Goal: Task Accomplishment & Management: Manage account settings

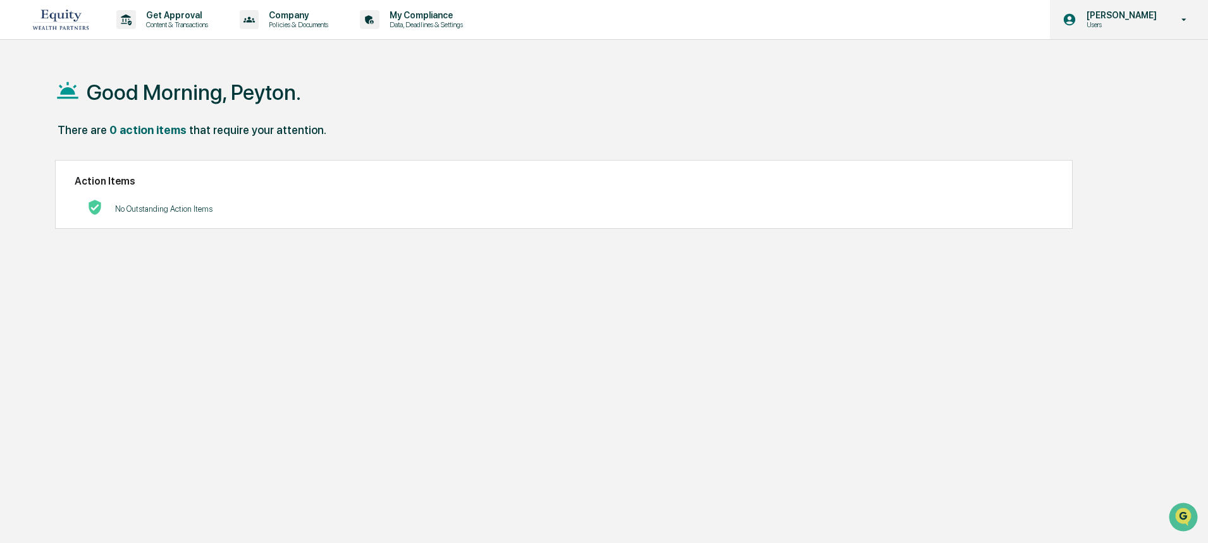
click at [1117, 23] on p "Users" at bounding box center [1120, 24] width 87 height 9
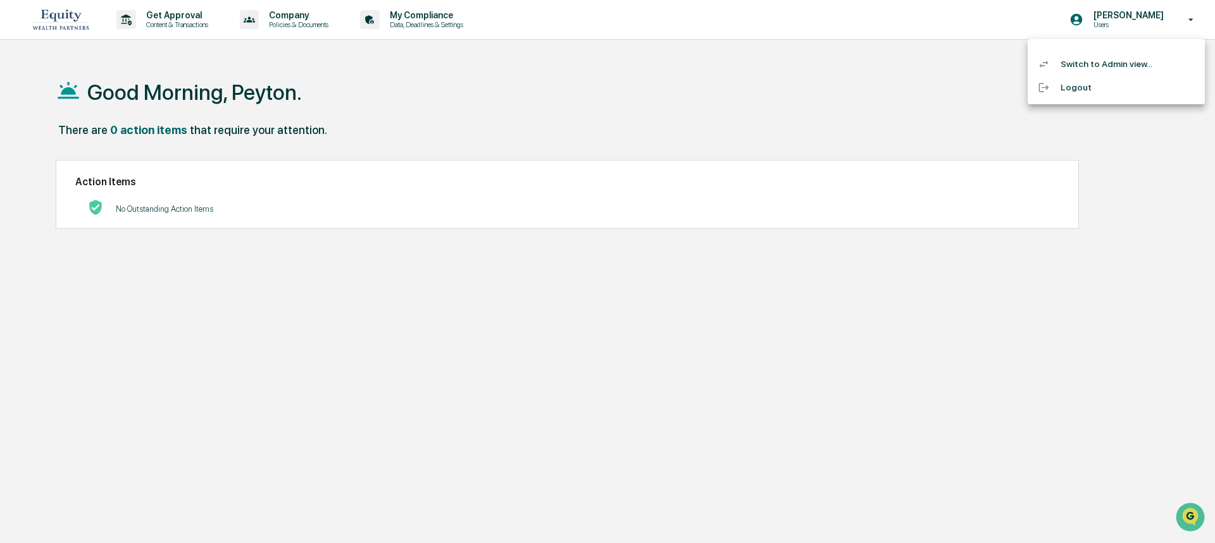
click at [1111, 66] on li "Switch to Admin view..." at bounding box center [1115, 64] width 177 height 23
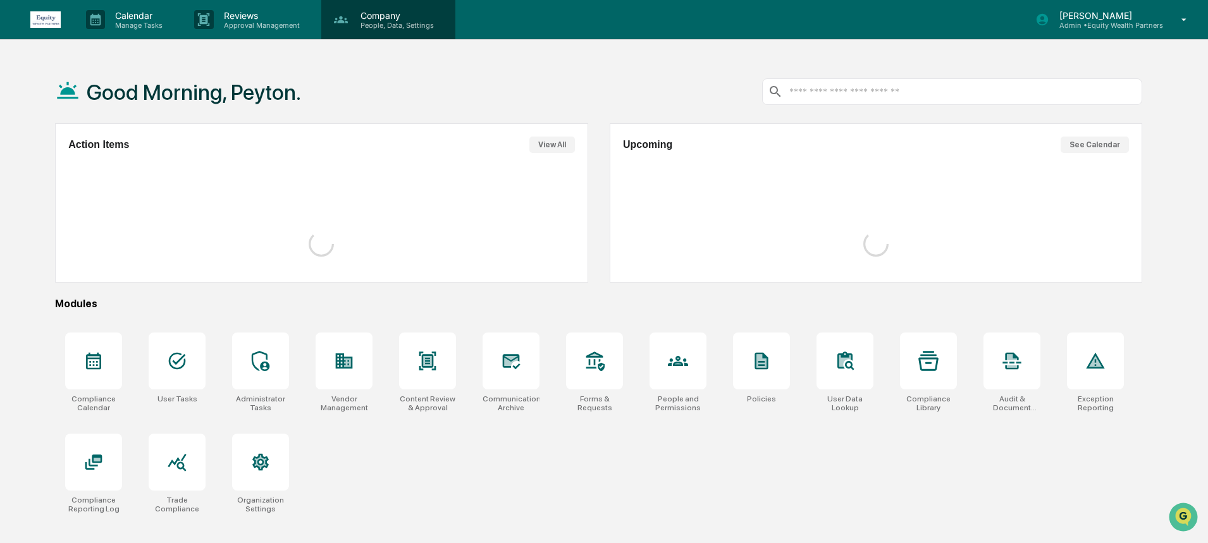
click at [357, 13] on p "Company" at bounding box center [396, 15] width 90 height 11
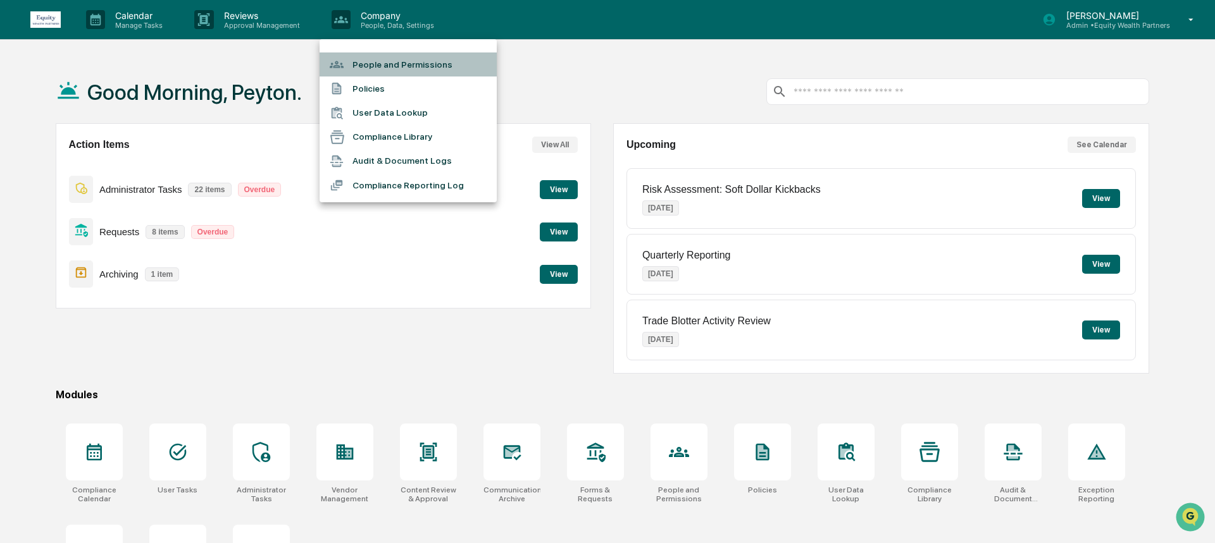
click at [399, 60] on li "People and Permissions" at bounding box center [408, 65] width 177 height 24
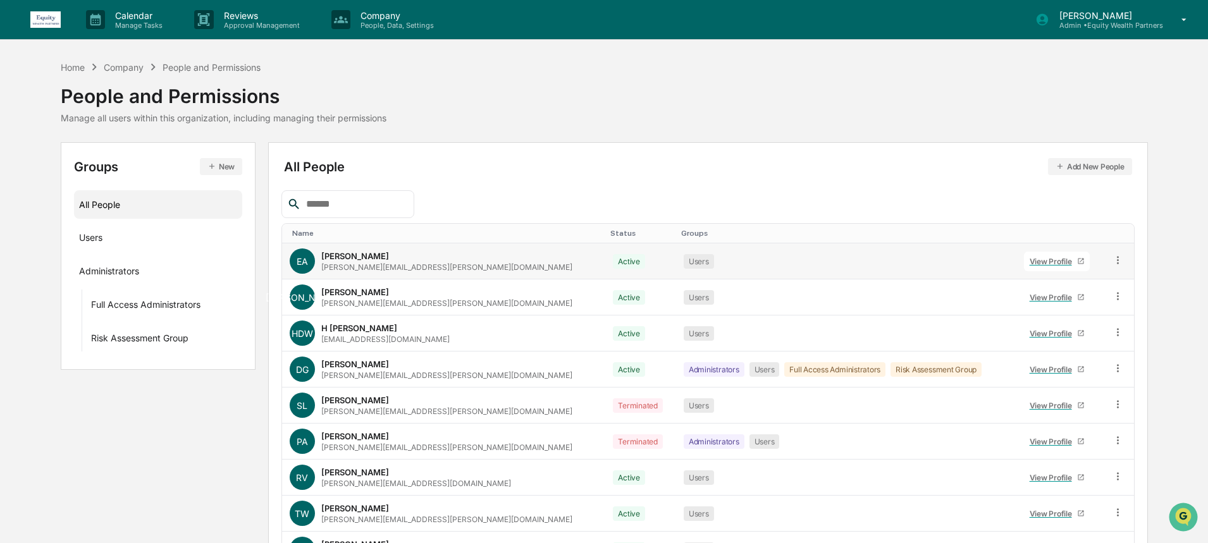
click at [1024, 256] on link "View Profile" at bounding box center [1057, 262] width 66 height 20
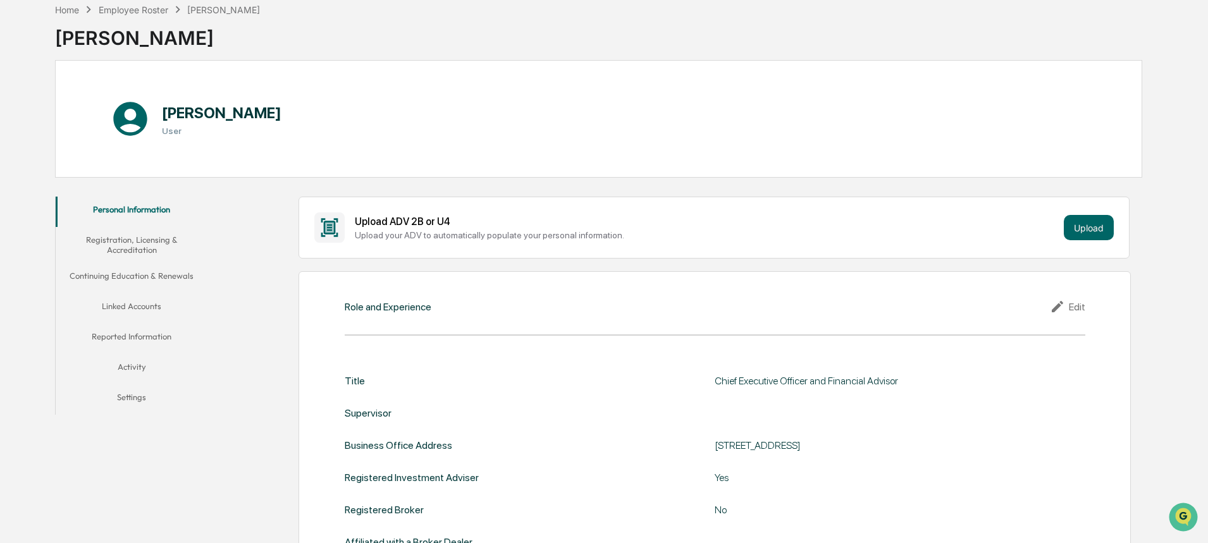
click at [143, 305] on button "Linked Accounts" at bounding box center [132, 309] width 152 height 30
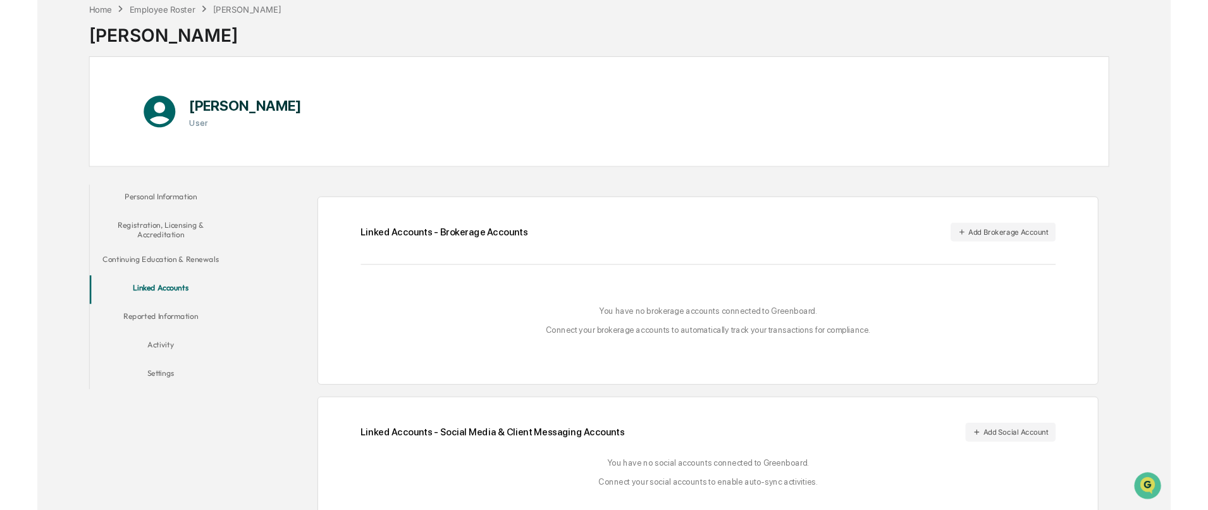
scroll to position [85, 0]
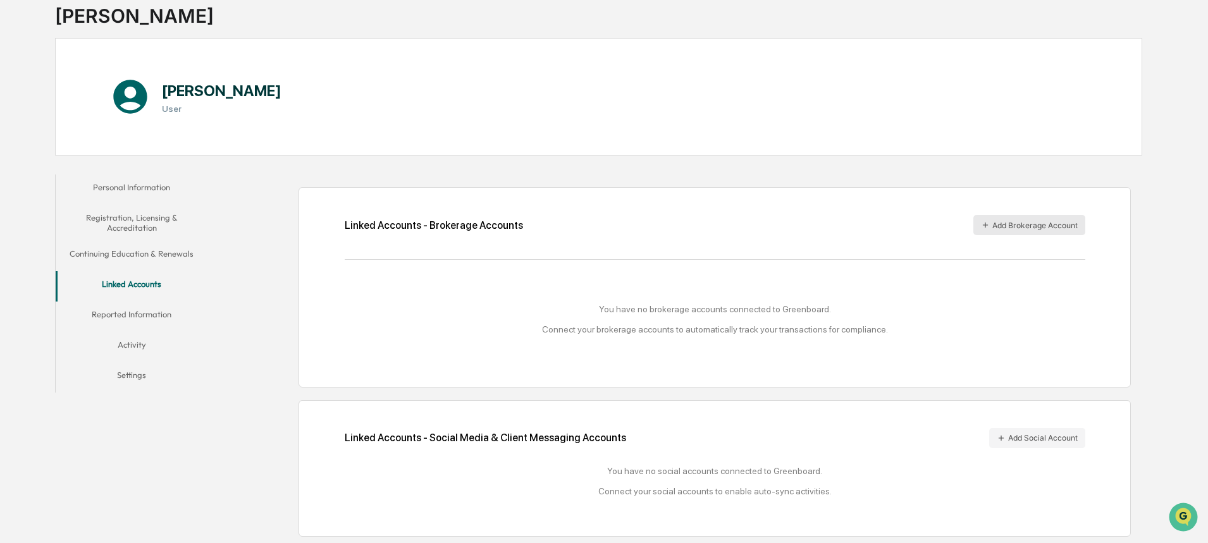
click at [1050, 216] on button "Add Brokerage Account" at bounding box center [1030, 225] width 112 height 20
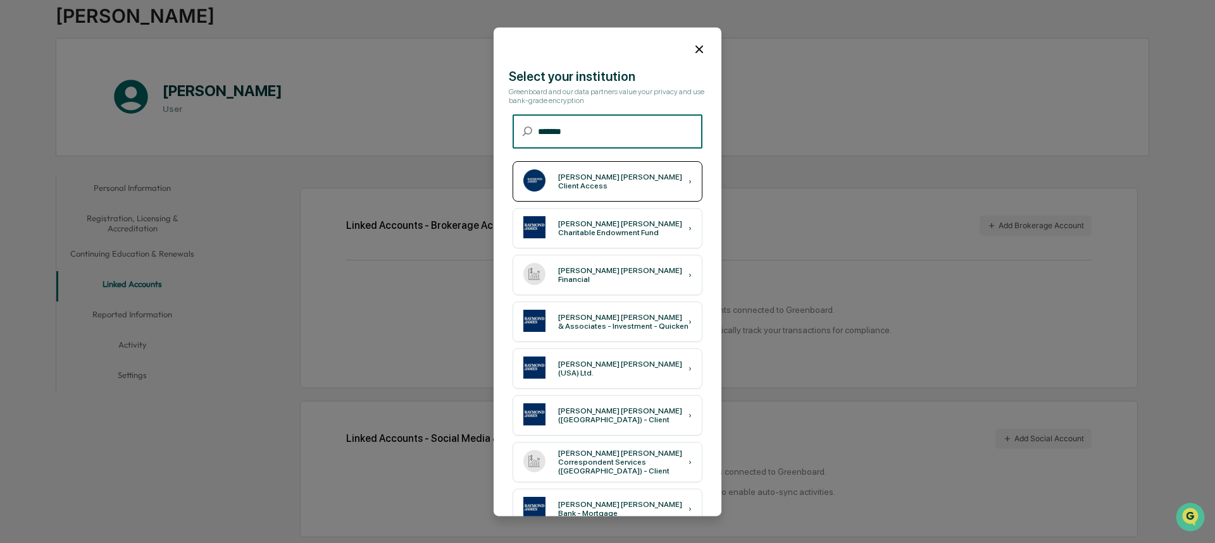
type input "*******"
click at [657, 182] on div "[PERSON_NAME] [PERSON_NAME] Client Access ›" at bounding box center [607, 181] width 190 height 40
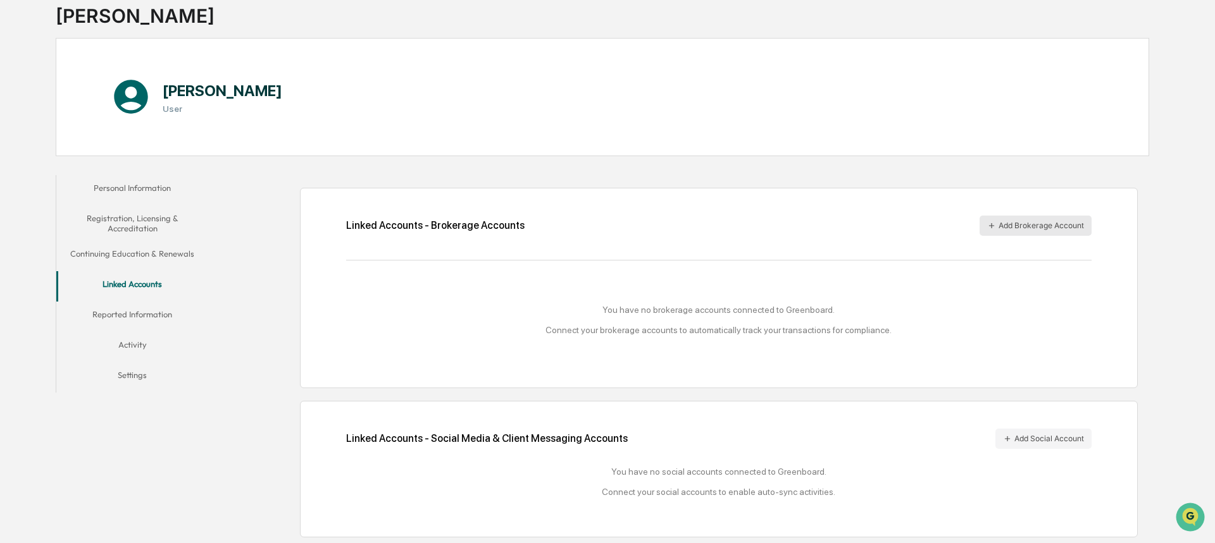
click at [1006, 229] on button "Add Brokerage Account" at bounding box center [1035, 226] width 112 height 20
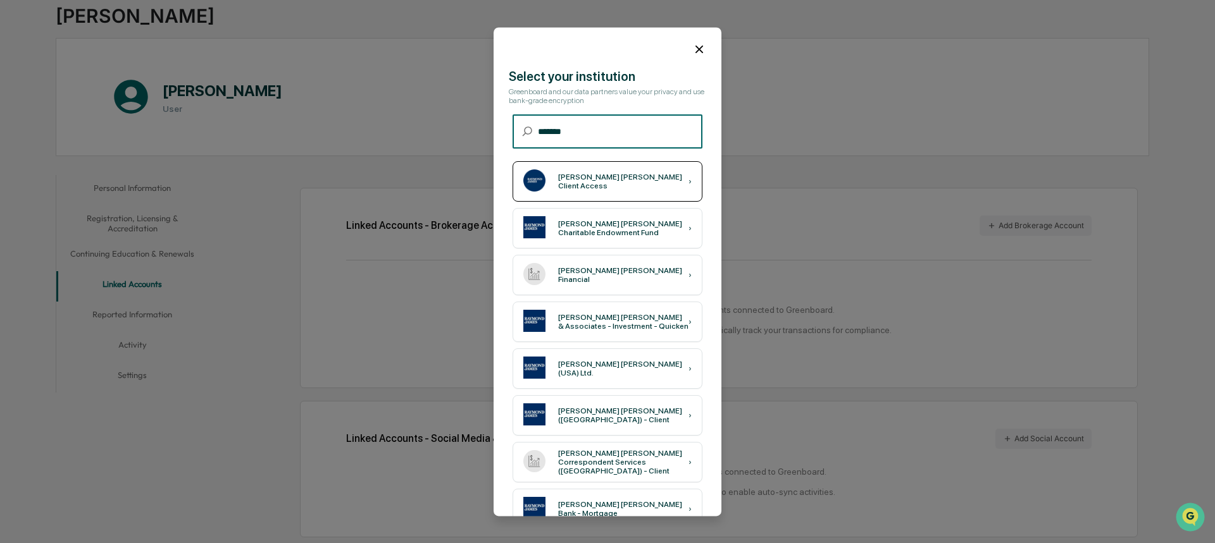
type input "*******"
click at [591, 194] on div "[PERSON_NAME] [PERSON_NAME] Client Access ›" at bounding box center [607, 181] width 190 height 40
click at [695, 43] on icon at bounding box center [699, 49] width 14 height 14
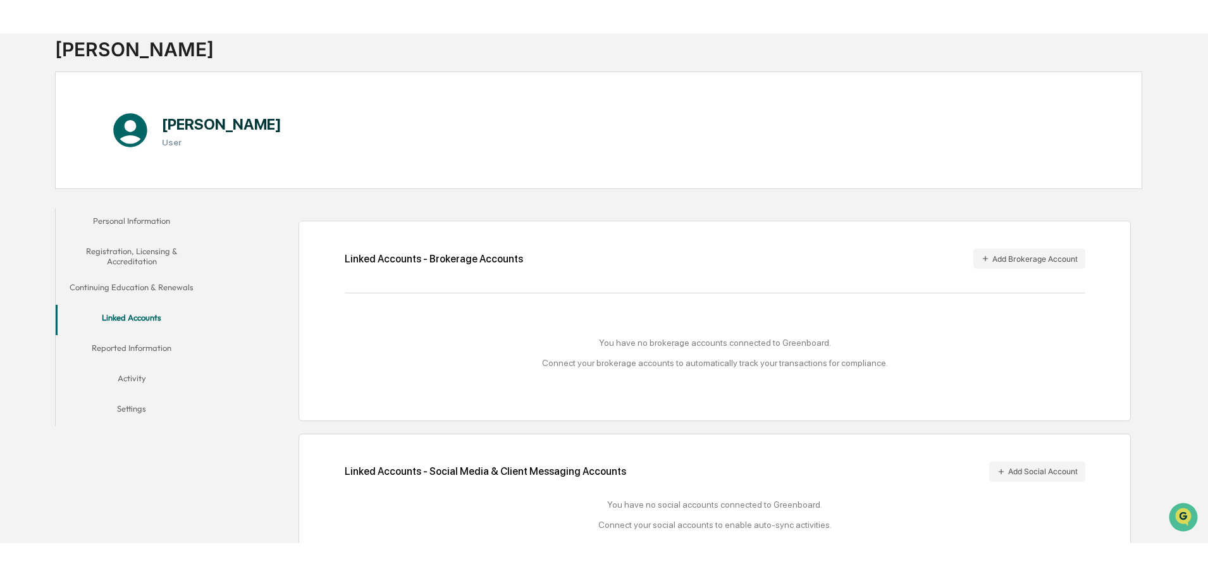
scroll to position [60, 0]
